Goal: Task Accomplishment & Management: Use online tool/utility

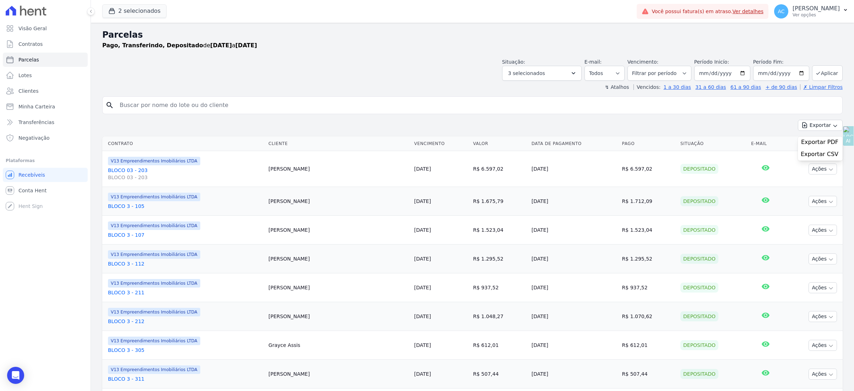
select select
click at [123, 9] on button "2 selecionados" at bounding box center [134, 10] width 64 height 13
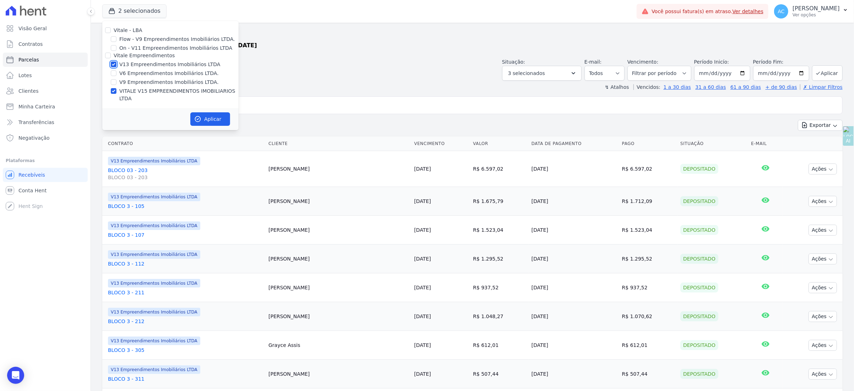
click at [115, 62] on input "V13 Empreendimentos Imobiliários LTDA" at bounding box center [114, 64] width 6 height 6
checkbox input "false"
click at [211, 113] on button "Aplicar" at bounding box center [210, 118] width 40 height 13
select select
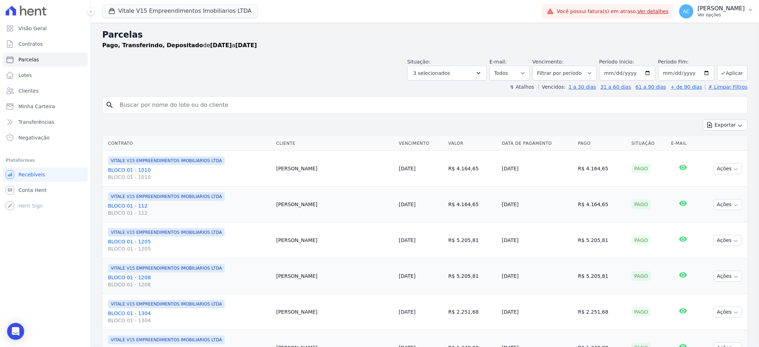
click at [739, 11] on p "[PERSON_NAME]" at bounding box center [721, 8] width 47 height 7
click at [698, 65] on link "Importar remessas" at bounding box center [713, 62] width 91 height 13
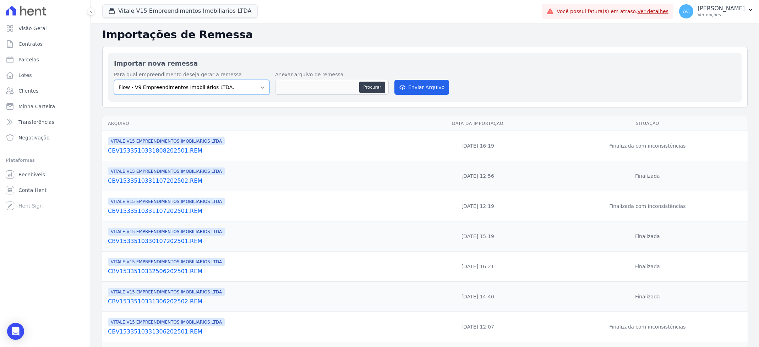
click at [151, 86] on select "Flow - V9 Empreendimentos Imobiliários LTDA. On - V11 Empreendimentos Imobiliár…" at bounding box center [192, 87] width 156 height 15
select select "43a01992-2921-4595-aa0d-28e05d992a61"
click at [114, 80] on select "Flow - V9 Empreendimentos Imobiliários LTDA. On - V11 Empreendimentos Imobiliár…" at bounding box center [192, 87] width 156 height 15
click at [372, 84] on button "Procurar" at bounding box center [372, 87] width 26 height 11
type input "CBV1533510331908202501.REM"
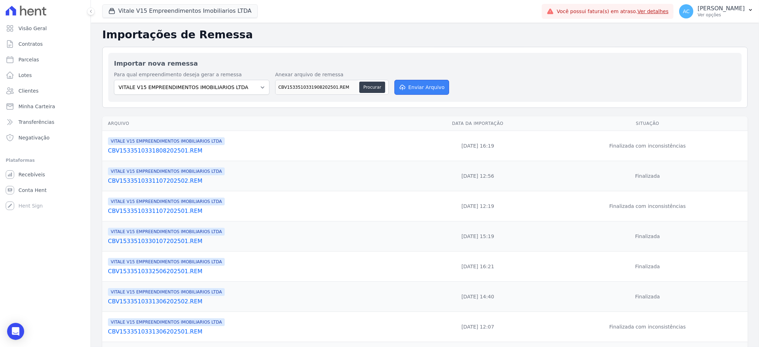
click at [428, 87] on button "Enviar Arquivo" at bounding box center [421, 87] width 55 height 15
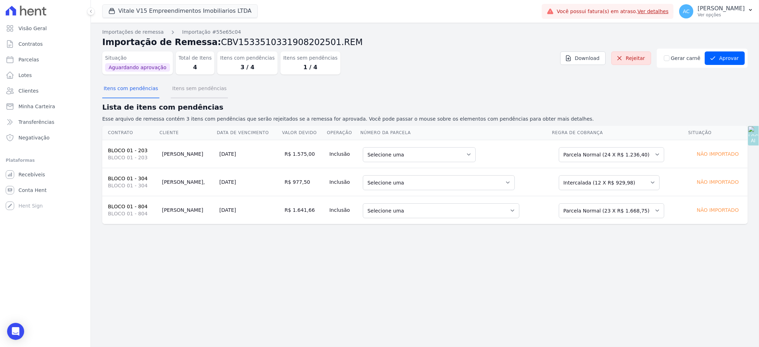
click at [184, 88] on button "Itens sem pendências" at bounding box center [199, 89] width 57 height 18
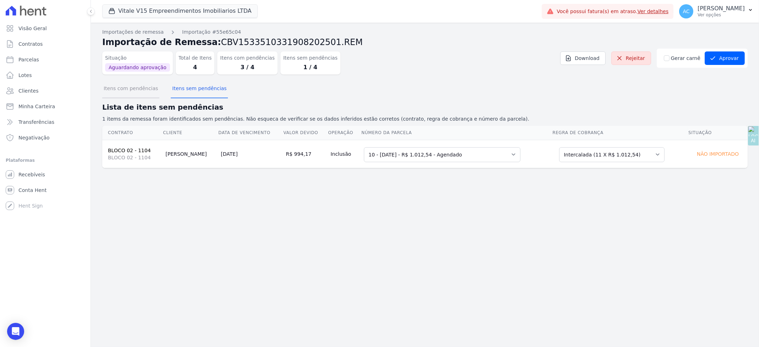
click at [134, 82] on button "Itens com pendências" at bounding box center [130, 89] width 57 height 18
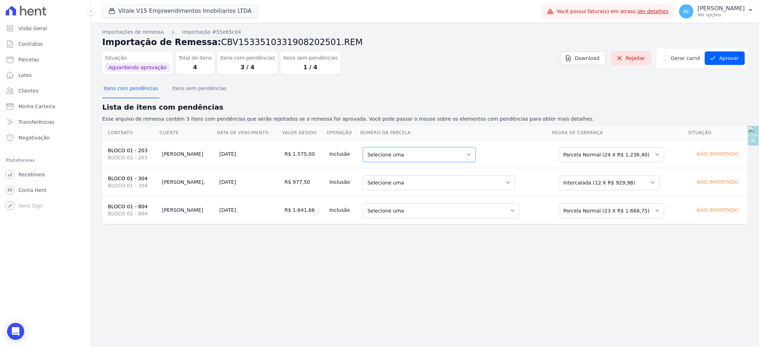
click at [453, 153] on select "Selecione uma 6 - 20/05/2025 - R$ 1.025,66 - Agendado 11 - 20/10/2025 - R$ 1.23…" at bounding box center [419, 154] width 113 height 15
drag, startPoint x: 560, startPoint y: 146, endPoint x: 570, endPoint y: 150, distance: 11.0
click at [560, 146] on div "Selecione uma Nova Parcela Avulsa Parcela Avulsa Existente Intercalada (17 X R$…" at bounding box center [611, 154] width 105 height 16
click at [583, 158] on select "Selecione uma Nova Parcela Avulsa Parcela Avulsa Existente Intercalada (17 X R$…" at bounding box center [611, 154] width 105 height 15
drag, startPoint x: 597, startPoint y: 183, endPoint x: 597, endPoint y: 186, distance: 3.6
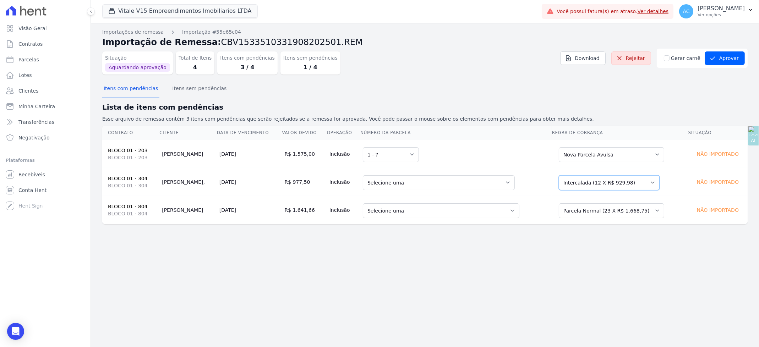
click at [597, 182] on select "Selecione uma Nova Parcela Avulsa Parcela Avulsa Existente Intercalada (12 X R$…" at bounding box center [609, 182] width 101 height 15
drag, startPoint x: 599, startPoint y: 207, endPoint x: 598, endPoint y: 216, distance: 9.2
click at [598, 207] on select "Selecione uma Nova Parcela Avulsa Parcela Avulsa Existente Intercalada (2 X R$ …" at bounding box center [611, 210] width 105 height 15
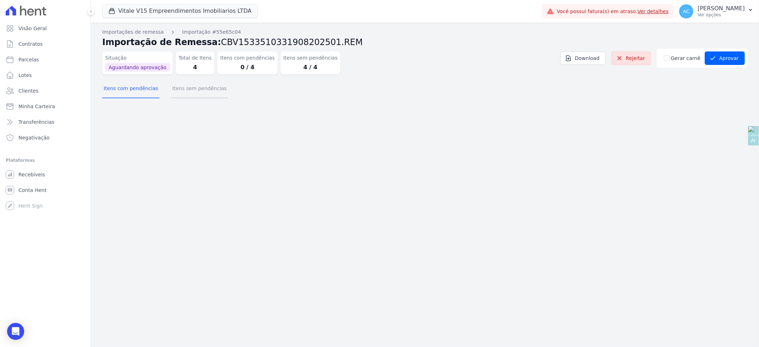
click at [190, 92] on button "Itens sem pendências" at bounding box center [199, 89] width 57 height 18
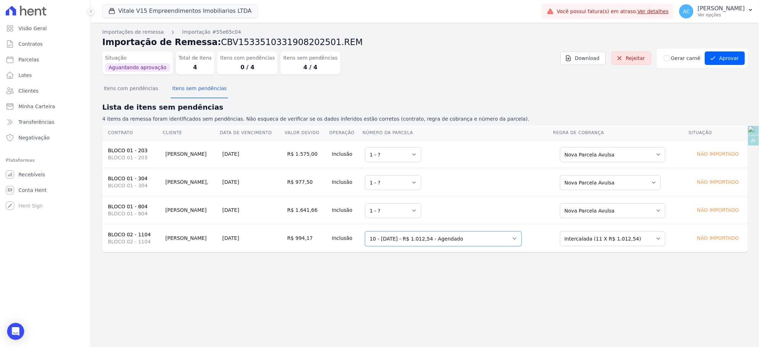
click at [492, 241] on select "Selecione uma 1 - 20/12/2024 - R$ 985,14 - Agendado 2 - 20/01/2025 - R$ 994,17 …" at bounding box center [443, 238] width 157 height 15
click at [599, 238] on select "Selecione uma Nova Parcela Avulsa Parcela Avulsa Existente Sinal (1 X R$ 6.246,…" at bounding box center [612, 238] width 105 height 15
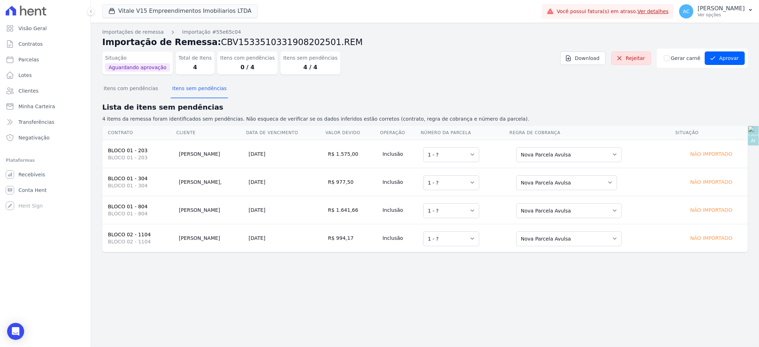
click at [481, 293] on div "Importações de remessa Importação #55e65c04 Importação de Remessa: CBV153351033…" at bounding box center [425, 185] width 668 height 325
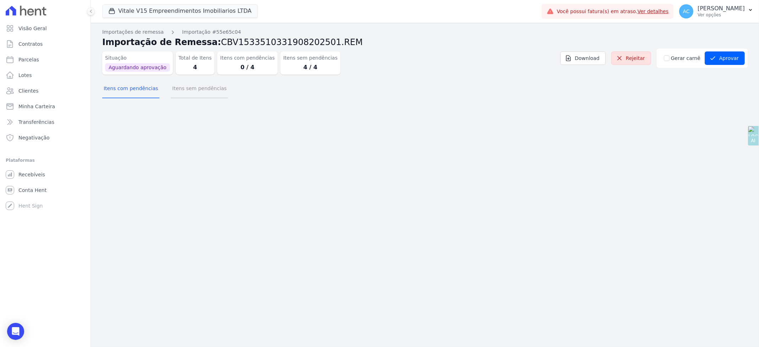
click at [201, 92] on button "Itens sem pendências" at bounding box center [199, 89] width 57 height 18
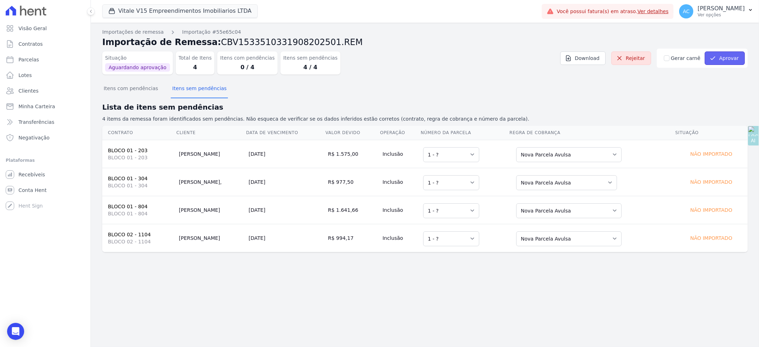
click at [729, 56] on button "Aprovar" at bounding box center [725, 57] width 40 height 13
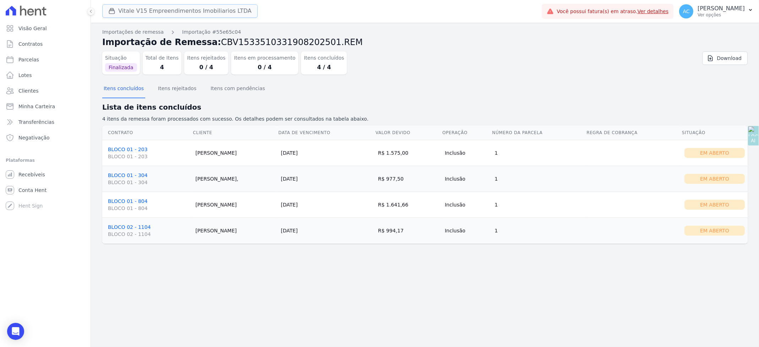
click at [127, 9] on button "Vitale V15 Empreendimentos Imobiliarios LTDA" at bounding box center [180, 10] width 156 height 13
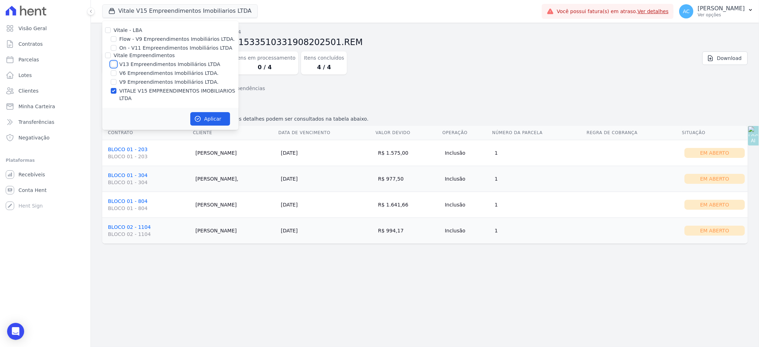
click at [114, 64] on input "V13 Empreendimentos Imobiliários LTDA" at bounding box center [114, 64] width 6 height 6
checkbox input "true"
click at [113, 86] on div "Vitale - LBA Flow - V9 Empreendimentos Imobiliários LTDA. On - V11 Empreendimen…" at bounding box center [170, 64] width 136 height 87
click at [108, 86] on div at bounding box center [108, 86] width 0 height 0
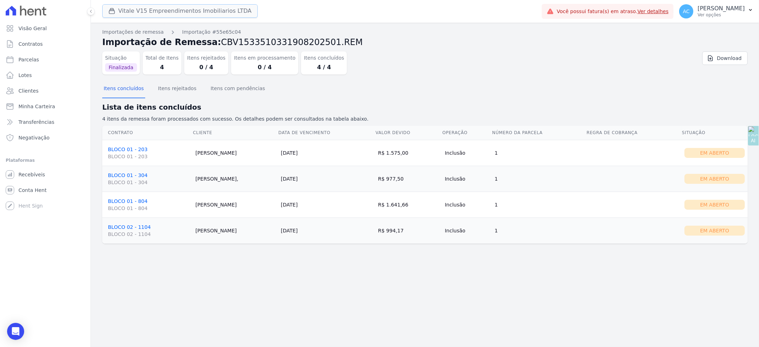
click at [122, 9] on button "Vitale V15 Empreendimentos Imobiliarios LTDA" at bounding box center [180, 10] width 156 height 13
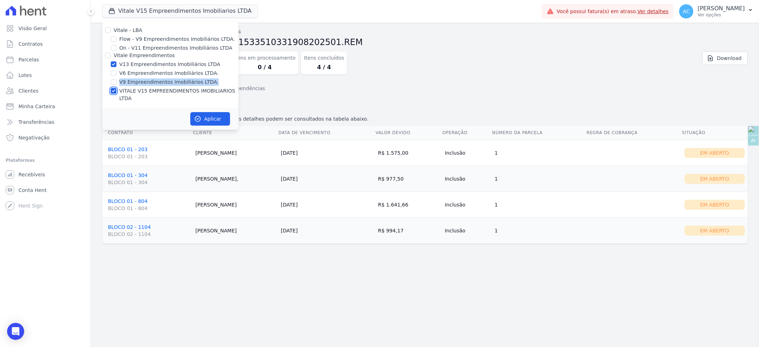
click at [114, 89] on input "VITALE V15 EMPREENDIMENTOS IMOBILIARIOS LTDA" at bounding box center [114, 91] width 6 height 6
checkbox input "false"
click at [208, 113] on button "Aplicar" at bounding box center [210, 118] width 40 height 13
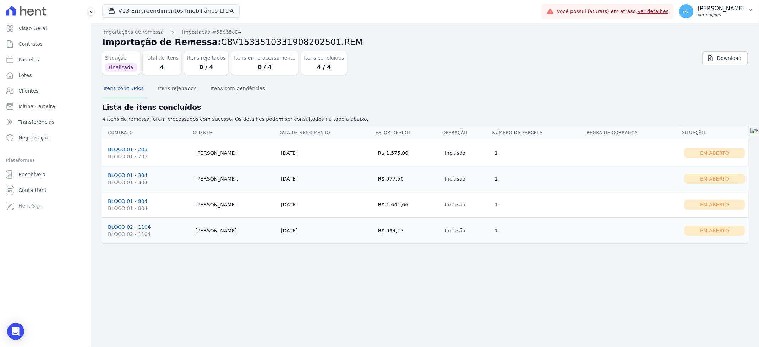
click at [723, 11] on p "[PERSON_NAME]" at bounding box center [721, 8] width 47 height 7
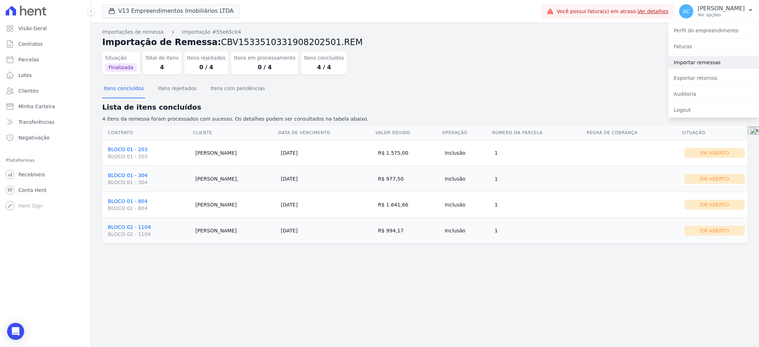
click at [698, 63] on link "Importar remessas" at bounding box center [713, 62] width 91 height 13
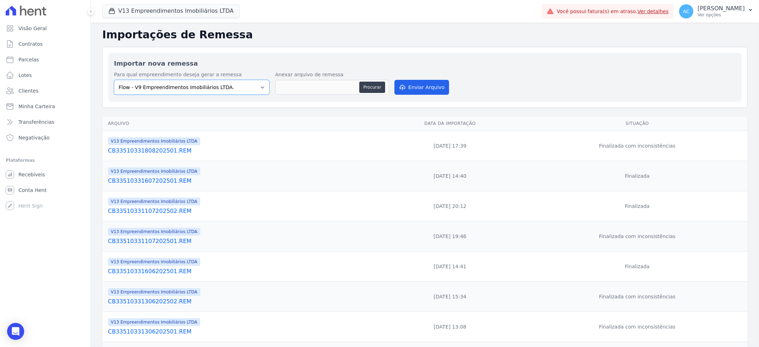
drag, startPoint x: 223, startPoint y: 90, endPoint x: 217, endPoint y: 91, distance: 6.2
click at [223, 89] on select "Flow - V9 Empreendimentos Imobiliários LTDA. On - V11 Empreendimentos Imobiliár…" at bounding box center [192, 87] width 156 height 15
select select "ecab2329-c666-4977-ad84-d4b1e3d3d680"
click at [114, 80] on select "Flow - V9 Empreendimentos Imobiliários LTDA. On - V11 Empreendimentos Imobiliár…" at bounding box center [192, 87] width 156 height 15
click at [369, 90] on button "Procurar" at bounding box center [372, 87] width 26 height 11
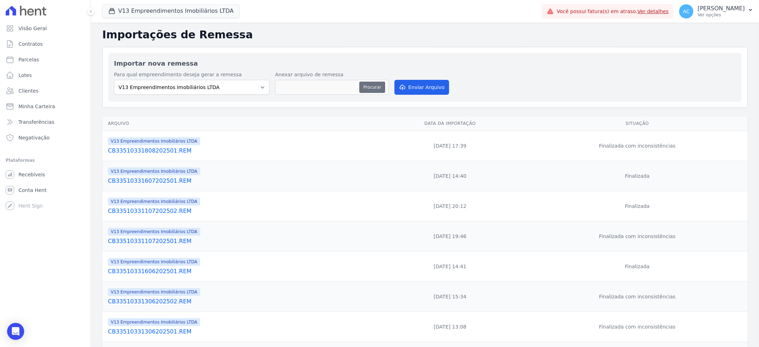
type input "CB33510331908202501.REM"
click at [423, 87] on button "Enviar Arquivo" at bounding box center [421, 87] width 55 height 15
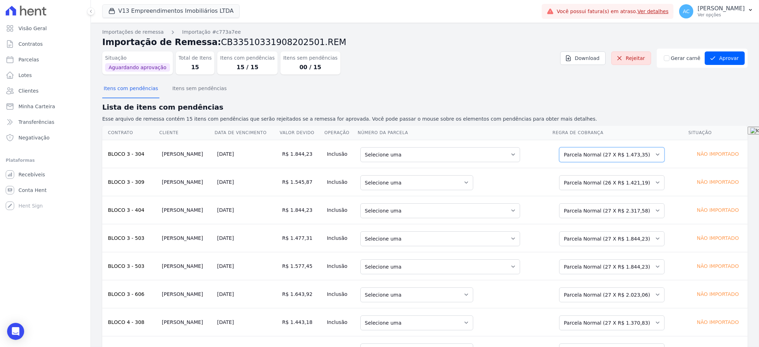
click at [600, 152] on select "Selecione uma Nova Parcela Avulsa Parcela Avulsa Existente Outros (13 X R$ 900,…" at bounding box center [611, 154] width 105 height 15
click at [604, 185] on select "Selecione uma Nova Parcela Avulsa Parcela Avulsa Existente Outros (20 X R$ 869,…" at bounding box center [611, 182] width 105 height 15
drag, startPoint x: 599, startPoint y: 212, endPoint x: 599, endPoint y: 216, distance: 3.9
click at [599, 212] on select "Selecione uma Nova Parcela Avulsa Parcela Avulsa Existente Outros (17 X R$ 654,…" at bounding box center [611, 210] width 105 height 15
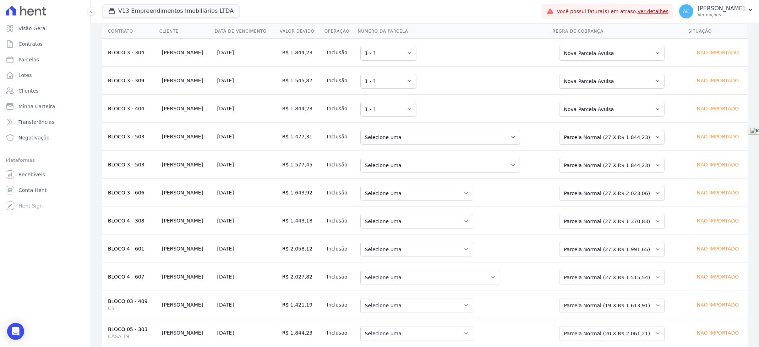
scroll to position [95, 0]
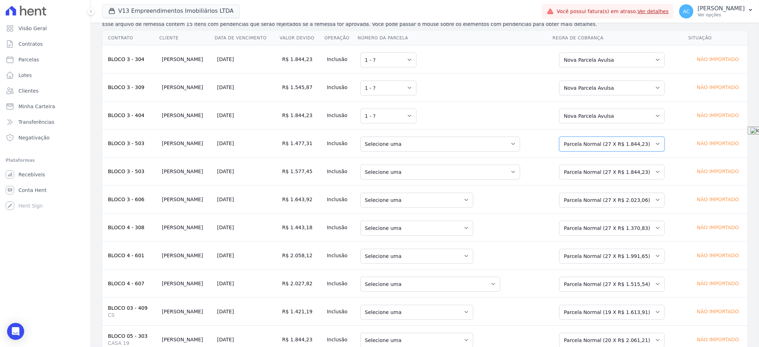
click at [599, 144] on select "Selecione uma Nova Parcela Avulsa Parcela Avulsa Existente Outros (10 X R$ 729,…" at bounding box center [611, 144] width 105 height 15
click at [601, 169] on select "Selecione uma Nova Parcela Avulsa Parcela Avulsa Existente Outros (10 X R$ 729,…" at bounding box center [611, 172] width 105 height 15
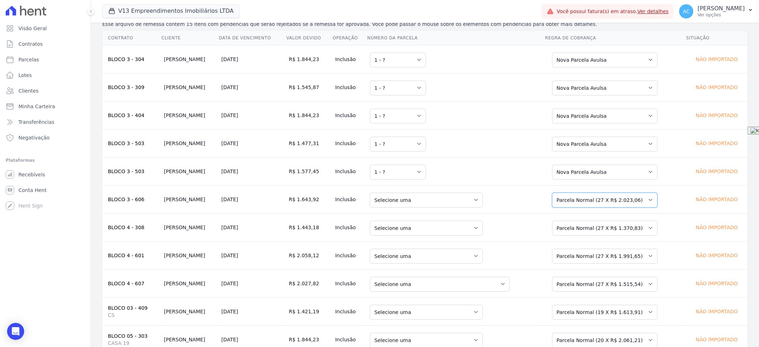
click at [596, 197] on select "Selecione uma Nova Parcela Avulsa Parcela Avulsa Existente Outros (10 X R$ 990,…" at bounding box center [604, 200] width 105 height 15
click at [581, 230] on select "Selecione uma Nova Parcela Avulsa Parcela Avulsa Existente Outros (17 X R$ 353,…" at bounding box center [604, 228] width 105 height 15
click at [580, 254] on select "Selecione uma Nova Parcela Avulsa Parcela Avulsa Existente Parcela Normal (27 X…" at bounding box center [604, 256] width 105 height 15
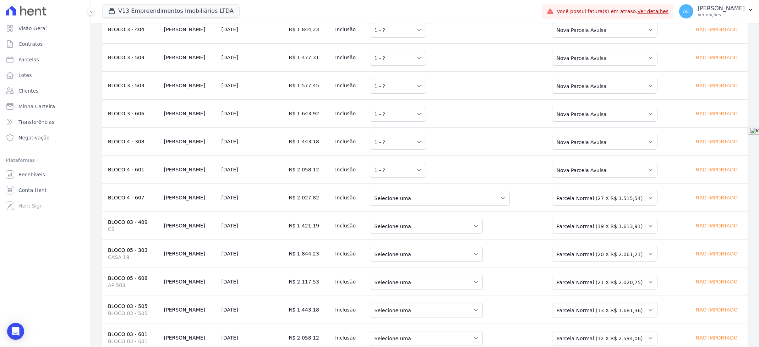
scroll to position [232, 0]
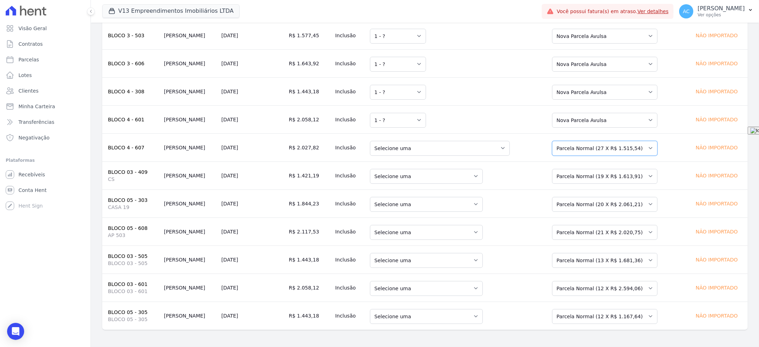
drag, startPoint x: 589, startPoint y: 146, endPoint x: 581, endPoint y: 154, distance: 11.0
click at [589, 146] on select "Selecione uma Nova Parcela Avulsa Parcela Avulsa Existente Intercalada (3 X R$ …" at bounding box center [604, 148] width 105 height 15
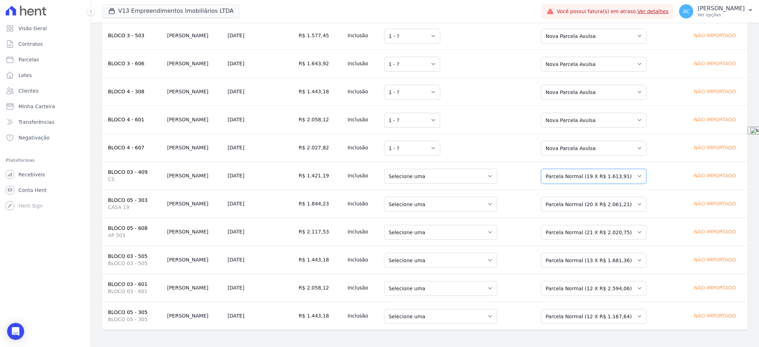
click at [578, 177] on select "Selecione uma Nova Parcela Avulsa Parcela Avulsa Existente Intercalada (2 X R$ …" at bounding box center [593, 176] width 105 height 15
click at [574, 198] on select "Selecione uma Nova Parcela Avulsa Parcela Avulsa Existente Outros (14 X R$ 1.01…" at bounding box center [593, 204] width 105 height 15
click at [583, 228] on select "Selecione uma Nova Parcela Avulsa Parcela Avulsa Existente Intercalada (1 X R$ …" at bounding box center [593, 232] width 105 height 15
drag, startPoint x: 583, startPoint y: 261, endPoint x: 583, endPoint y: 267, distance: 5.7
click at [584, 261] on select "Selecione uma Nova Parcela Avulsa Parcela Avulsa Existente Parcela Normal (13 X…" at bounding box center [593, 260] width 105 height 15
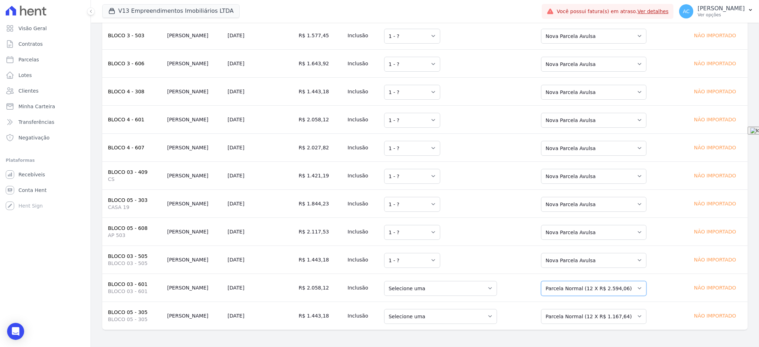
click at [582, 290] on select "Selecione uma Nova Parcela Avulsa Parcela Avulsa Existente Parcela Normal (12 X…" at bounding box center [593, 288] width 105 height 15
drag, startPoint x: 593, startPoint y: 314, endPoint x: 590, endPoint y: 311, distance: 3.8
click at [593, 314] on select "Selecione uma Nova Parcela Avulsa Parcela Avulsa Existente Intercalada (6 X R$ …" at bounding box center [593, 316] width 105 height 15
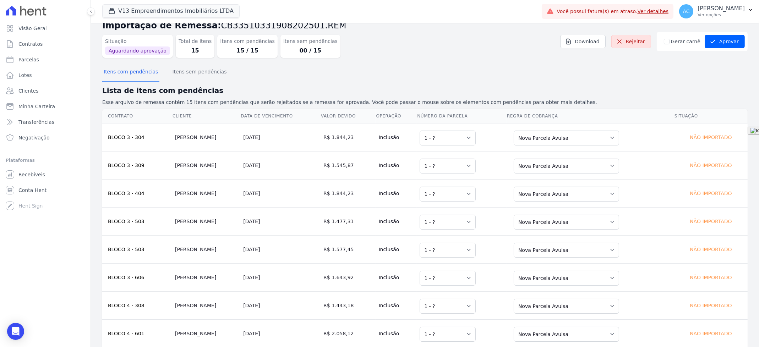
scroll to position [0, 0]
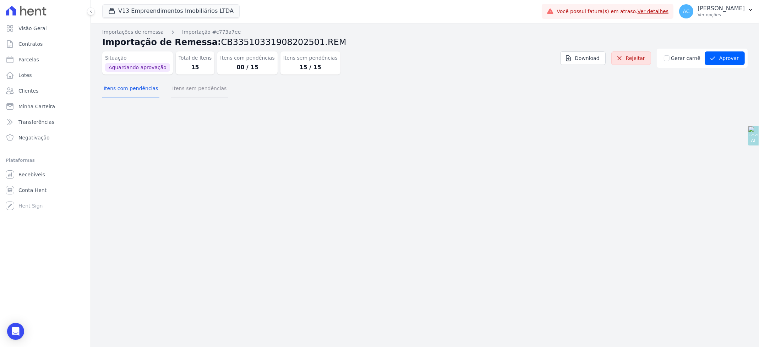
click at [183, 91] on button "Itens sem pendências" at bounding box center [199, 89] width 57 height 18
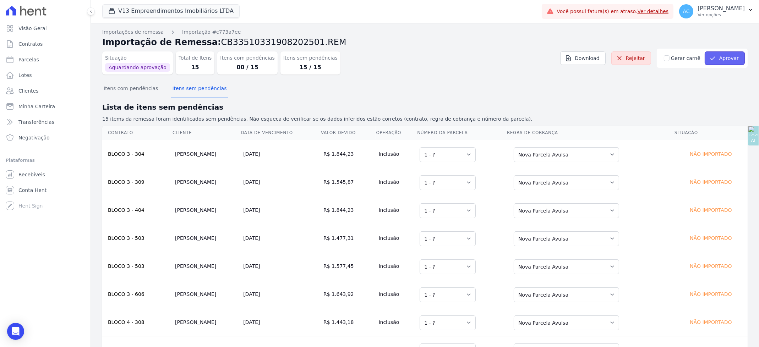
click at [728, 56] on button "Aprovar" at bounding box center [725, 57] width 40 height 13
